Goal: Understand process/instructions: Learn how to perform a task or action

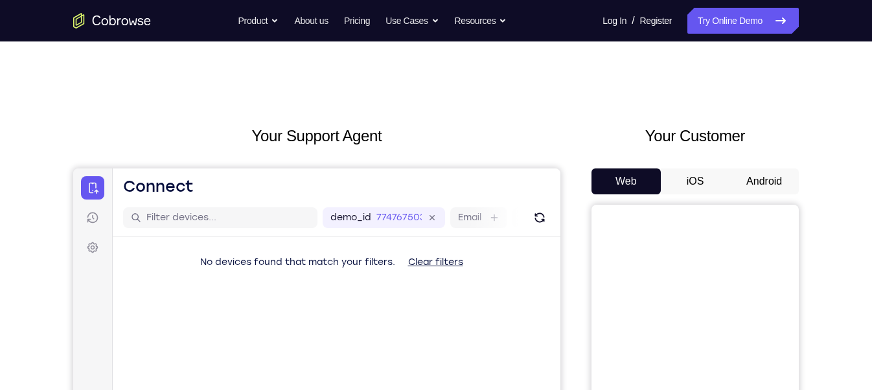
click at [763, 183] on button "Android" at bounding box center [764, 181] width 69 height 26
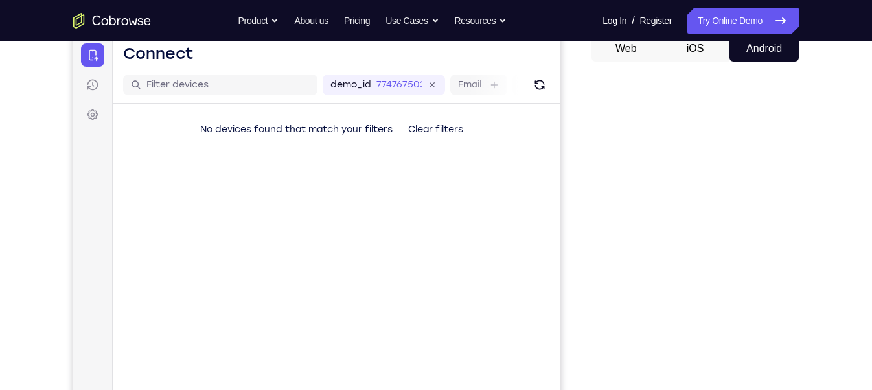
scroll to position [134, 0]
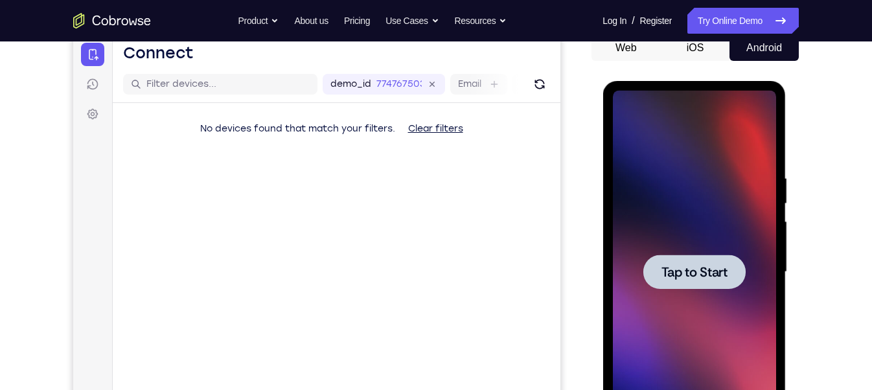
click at [697, 251] on div at bounding box center [693, 272] width 163 height 363
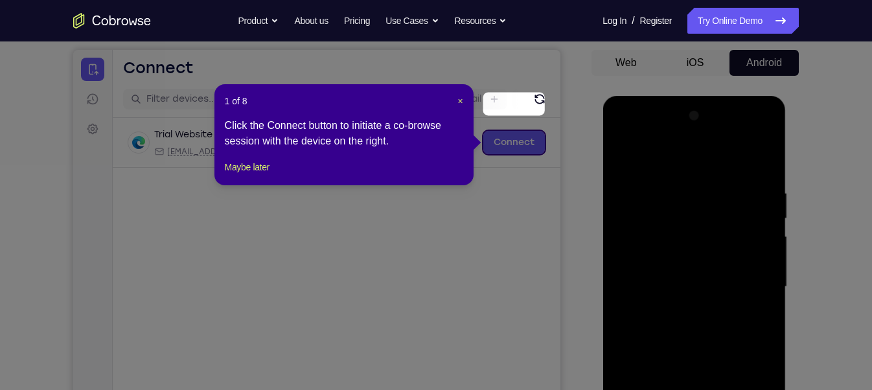
scroll to position [118, 0]
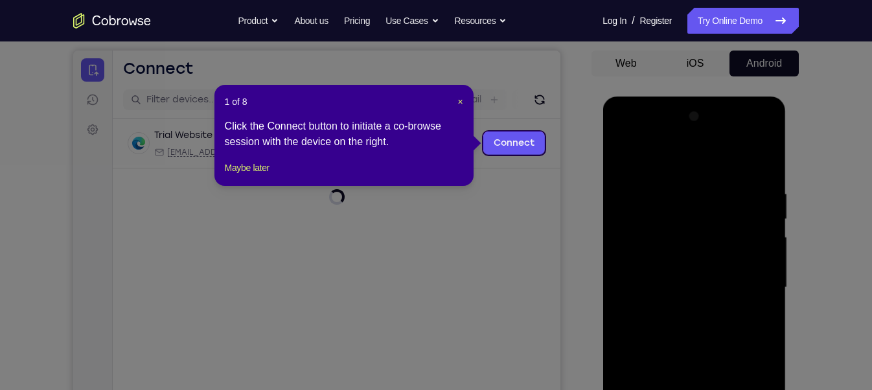
click at [465, 100] on div "1 of 8 × Click the Connect button to initiate a co-browse session with the devi…" at bounding box center [344, 135] width 259 height 101
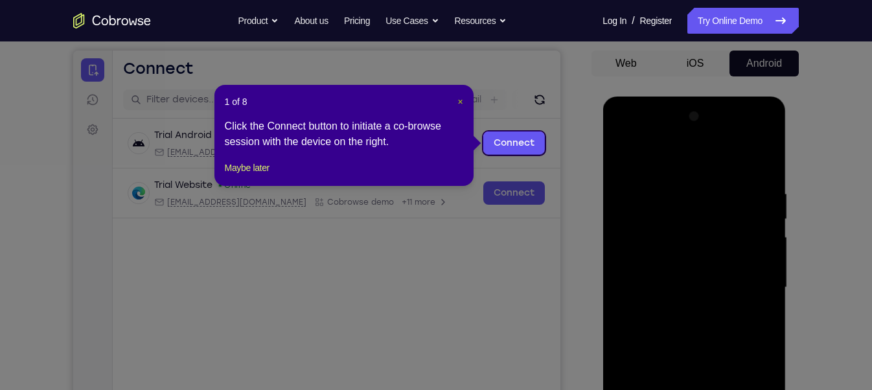
click at [459, 100] on div "1 of 8 × Click the Connect button to initiate a co-browse session with the devi…" at bounding box center [344, 135] width 259 height 101
click at [459, 100] on span "×" at bounding box center [460, 102] width 5 height 10
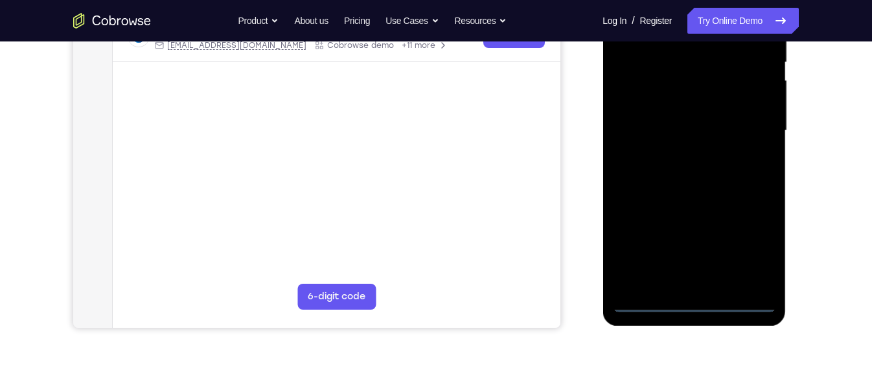
scroll to position [282, 0]
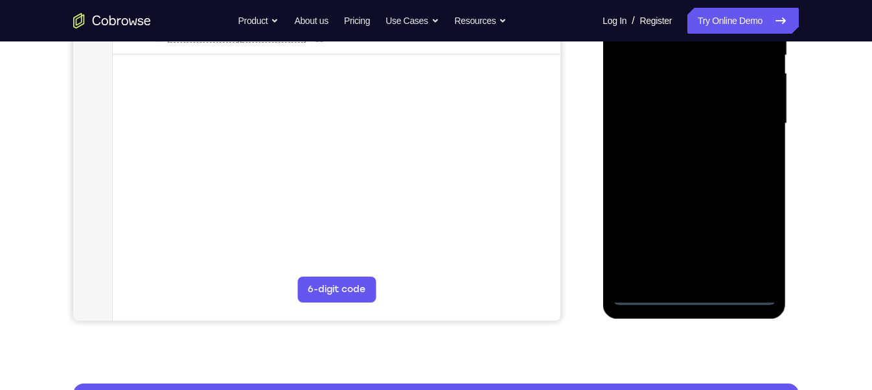
click at [691, 287] on div at bounding box center [693, 123] width 163 height 363
click at [692, 295] on div at bounding box center [693, 123] width 163 height 363
click at [749, 241] on div at bounding box center [693, 123] width 163 height 363
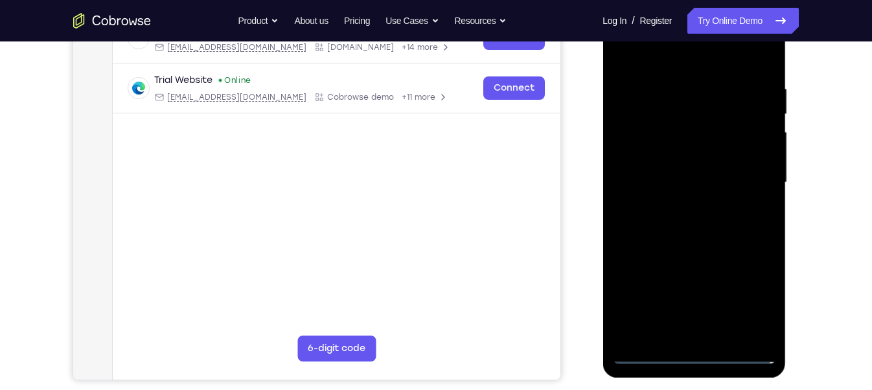
scroll to position [183, 0]
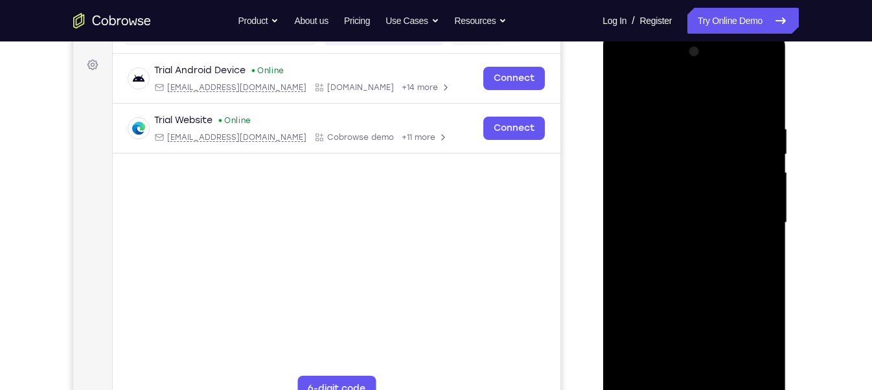
click at [621, 72] on div at bounding box center [693, 222] width 163 height 363
click at [752, 205] on div at bounding box center [693, 222] width 163 height 363
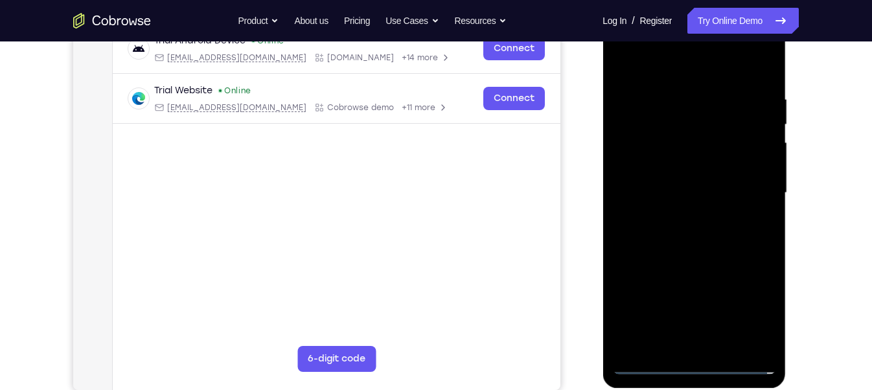
scroll to position [217, 0]
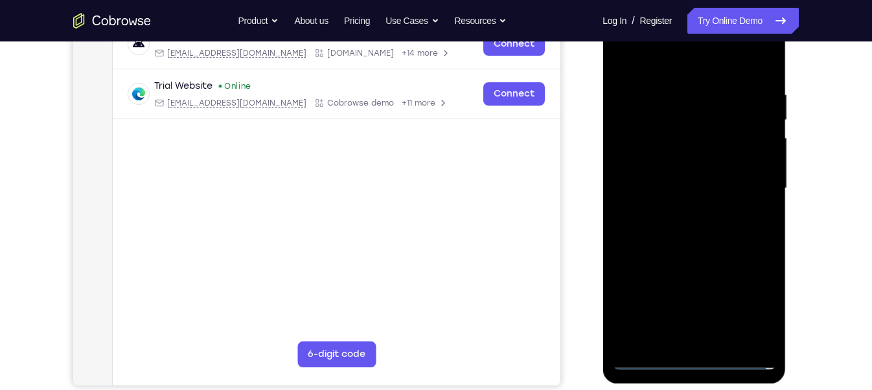
click at [710, 339] on div at bounding box center [693, 188] width 163 height 363
click at [675, 171] on div at bounding box center [693, 188] width 163 height 363
click at [684, 161] on div at bounding box center [693, 188] width 163 height 363
click at [689, 189] on div at bounding box center [693, 188] width 163 height 363
click at [681, 234] on div at bounding box center [693, 188] width 163 height 363
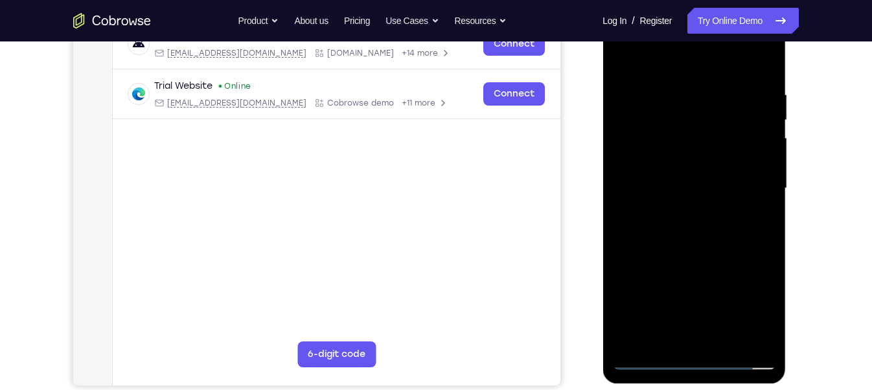
click at [696, 224] on div at bounding box center [693, 188] width 163 height 363
click at [695, 235] on div at bounding box center [693, 188] width 163 height 363
click at [719, 247] on div at bounding box center [693, 188] width 163 height 363
click at [728, 339] on div at bounding box center [693, 188] width 163 height 363
click at [678, 256] on div at bounding box center [693, 188] width 163 height 363
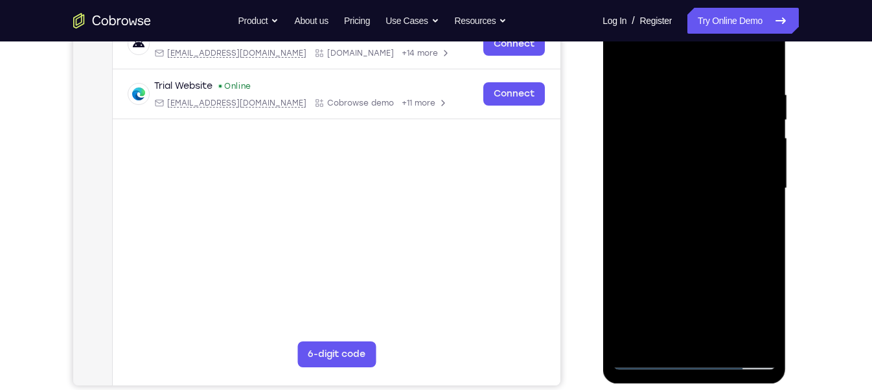
click at [629, 56] on div at bounding box center [693, 188] width 163 height 363
click at [679, 95] on div at bounding box center [693, 188] width 163 height 363
click at [763, 333] on div at bounding box center [693, 188] width 163 height 363
drag, startPoint x: 767, startPoint y: 203, endPoint x: 749, endPoint y: 203, distance: 17.5
click at [749, 203] on div at bounding box center [693, 188] width 163 height 363
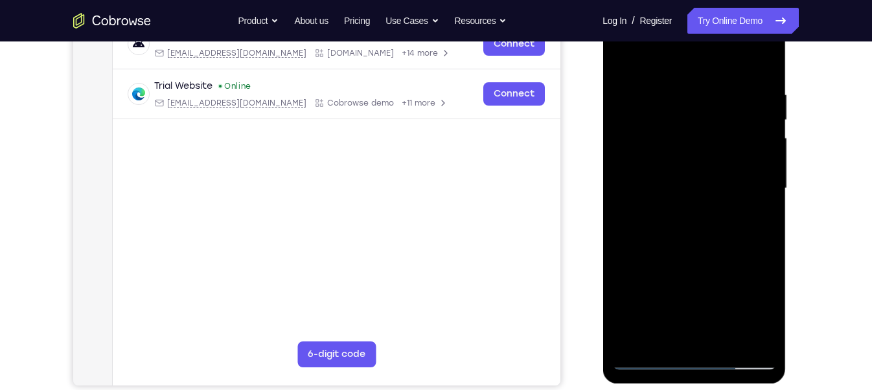
click at [760, 198] on div at bounding box center [693, 188] width 163 height 363
click at [760, 199] on div at bounding box center [693, 188] width 163 height 363
drag, startPoint x: 760, startPoint y: 198, endPoint x: 679, endPoint y: 194, distance: 81.1
click at [679, 194] on div at bounding box center [693, 188] width 163 height 363
drag, startPoint x: 747, startPoint y: 209, endPoint x: 686, endPoint y: 209, distance: 60.9
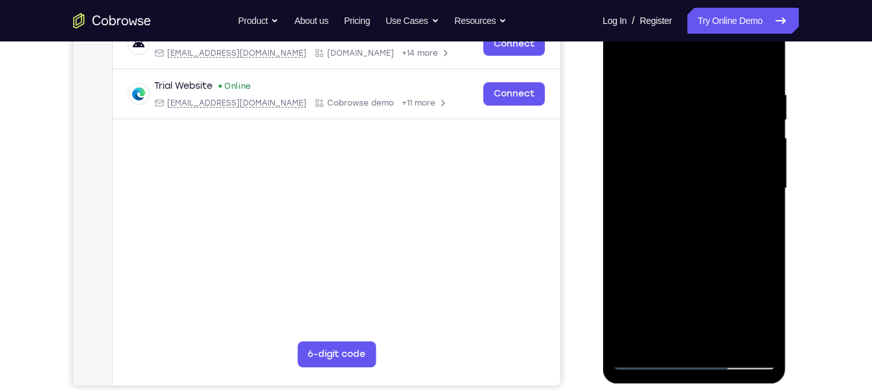
click at [686, 209] on div at bounding box center [693, 188] width 163 height 363
drag, startPoint x: 749, startPoint y: 130, endPoint x: 695, endPoint y: 134, distance: 54.5
click at [695, 134] on div at bounding box center [693, 188] width 163 height 363
drag, startPoint x: 775, startPoint y: 185, endPoint x: 688, endPoint y: 192, distance: 87.8
click at [688, 192] on div at bounding box center [693, 188] width 163 height 363
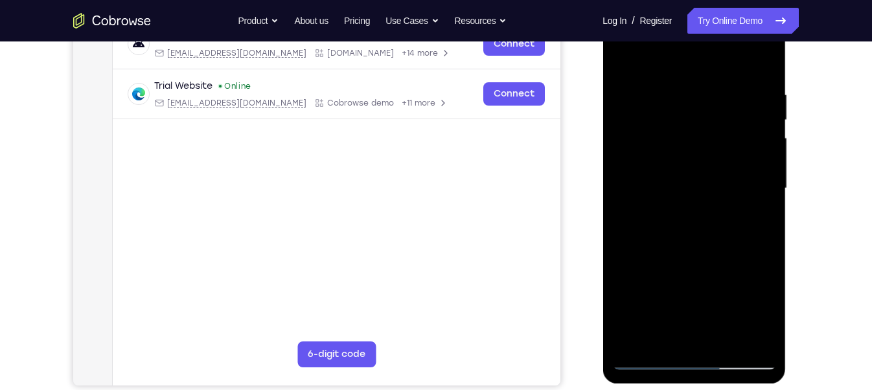
drag, startPoint x: 752, startPoint y: 237, endPoint x: 647, endPoint y: 228, distance: 106.0
click at [647, 228] on div at bounding box center [693, 188] width 163 height 363
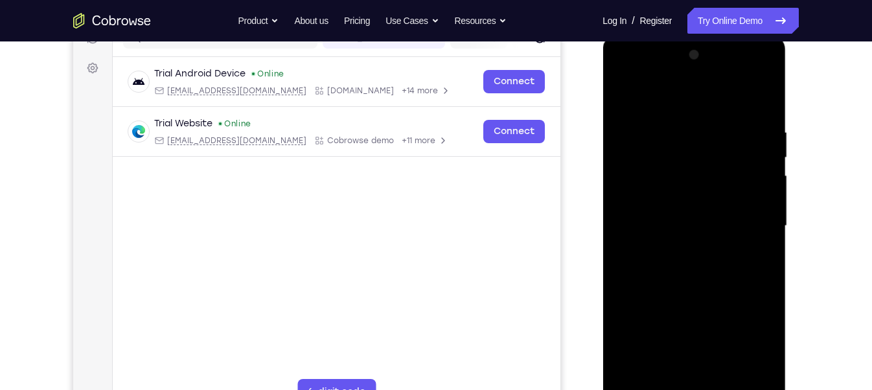
click at [741, 278] on div at bounding box center [693, 226] width 163 height 363
click at [756, 273] on div at bounding box center [693, 226] width 163 height 363
drag, startPoint x: 744, startPoint y: 223, endPoint x: 679, endPoint y: 212, distance: 66.4
click at [679, 212] on div at bounding box center [693, 226] width 163 height 363
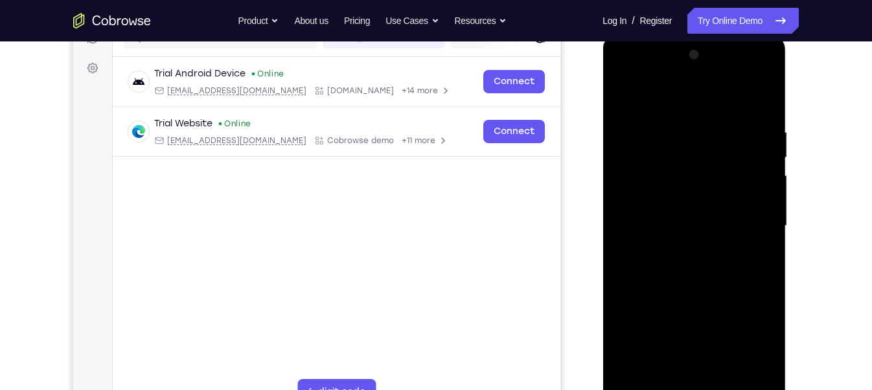
click at [761, 181] on div at bounding box center [693, 226] width 163 height 363
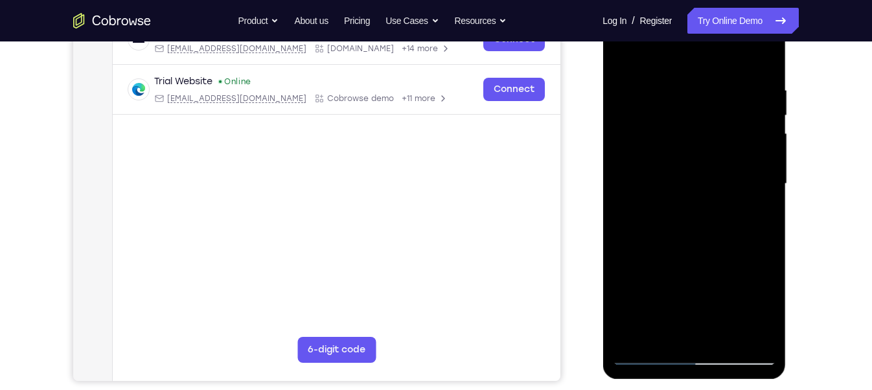
scroll to position [220, 0]
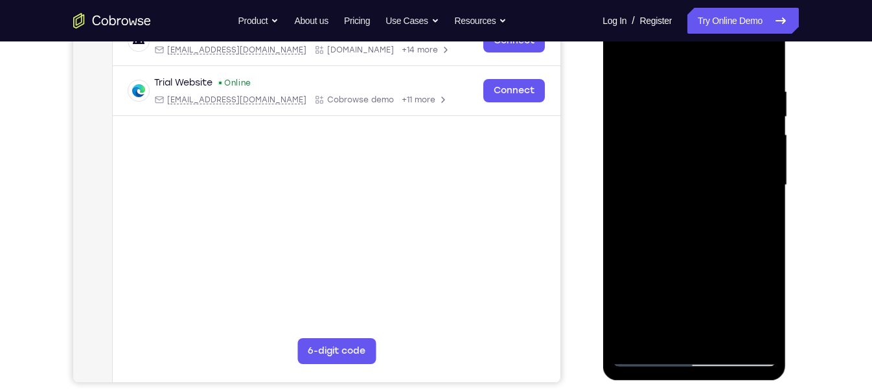
click at [764, 58] on div at bounding box center [693, 185] width 163 height 363
click at [762, 56] on div at bounding box center [693, 185] width 163 height 363
click at [761, 64] on div at bounding box center [693, 185] width 163 height 363
click at [763, 63] on div at bounding box center [693, 185] width 163 height 363
